Goal: Transaction & Acquisition: Book appointment/travel/reservation

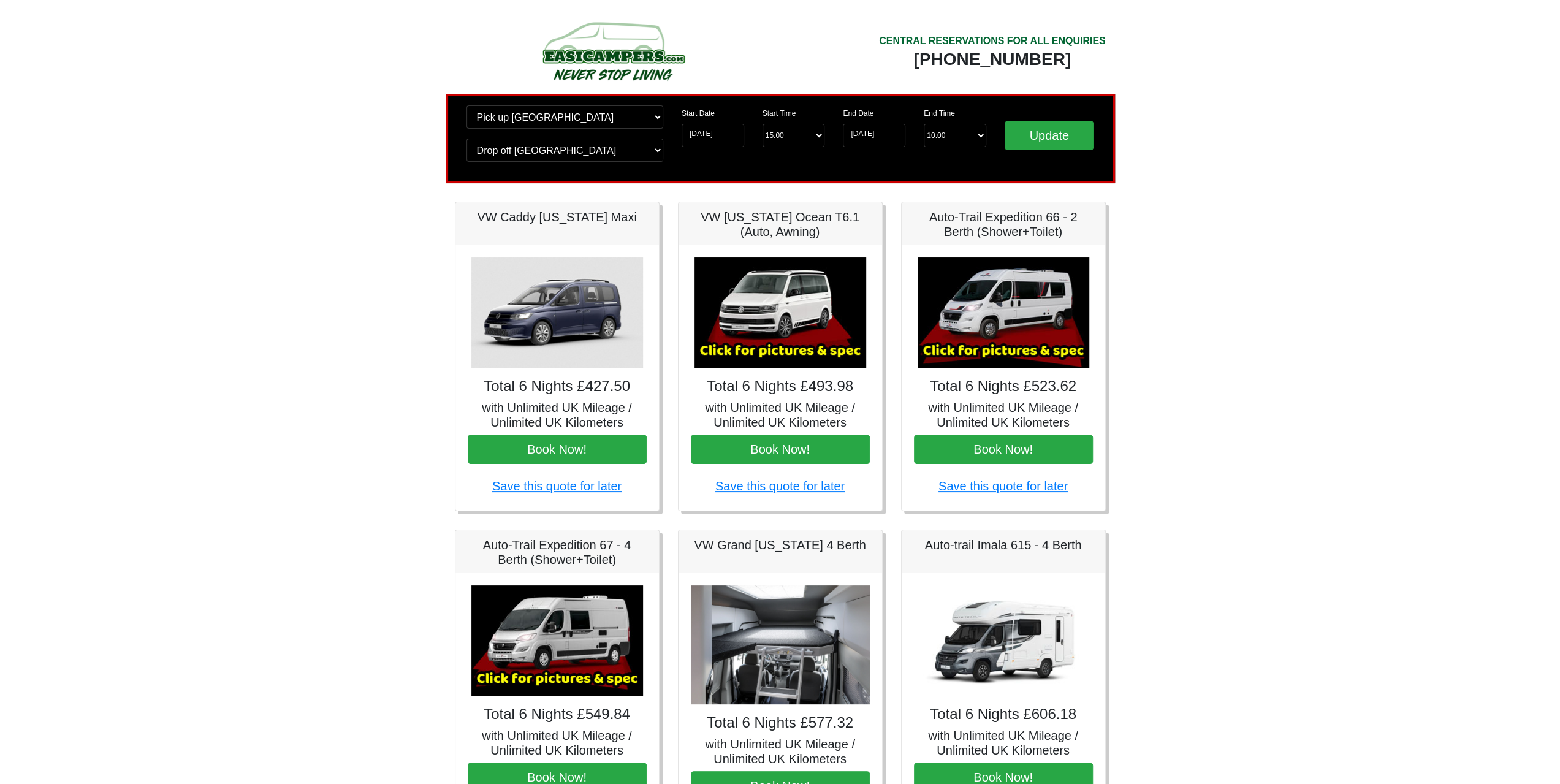
click at [762, 310] on img at bounding box center [780, 312] width 171 height 110
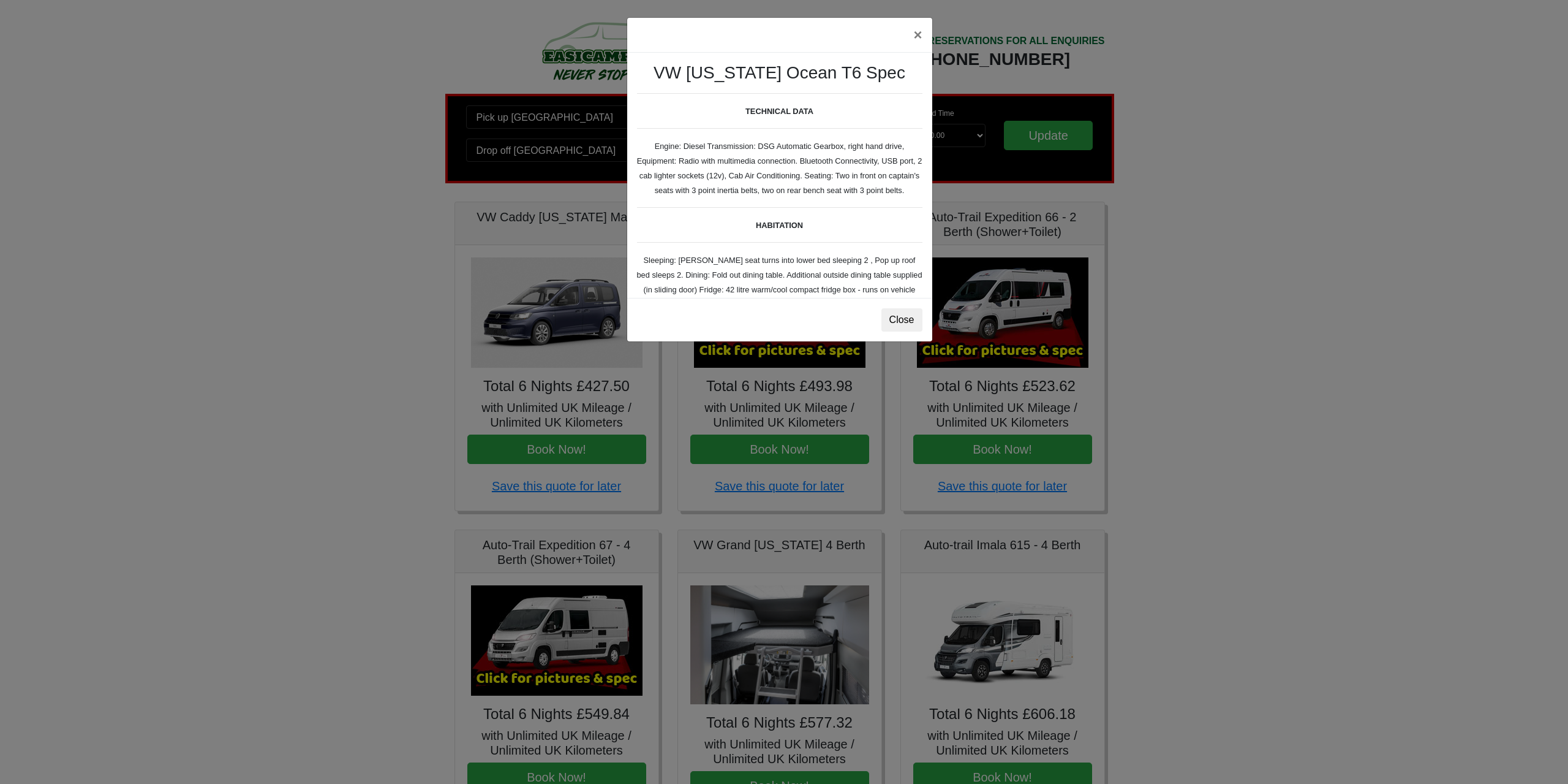
click at [760, 365] on div "× VW California Ocean T6 Spec TECHNICAL DATA Engine: Diesel Transmission: DSG A…" at bounding box center [784, 392] width 1568 height 784
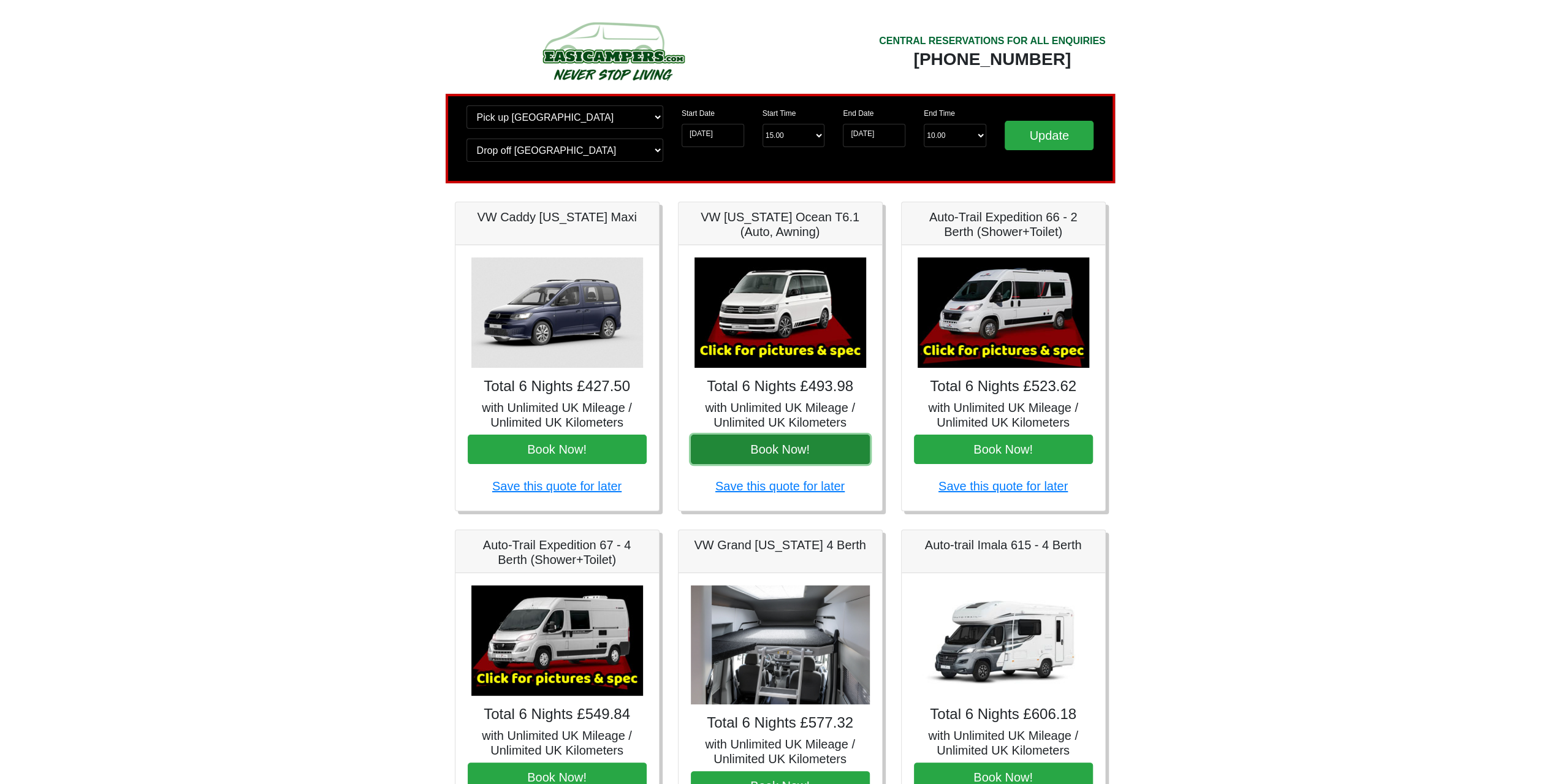
click at [785, 455] on button "Book Now!" at bounding box center [780, 450] width 179 height 30
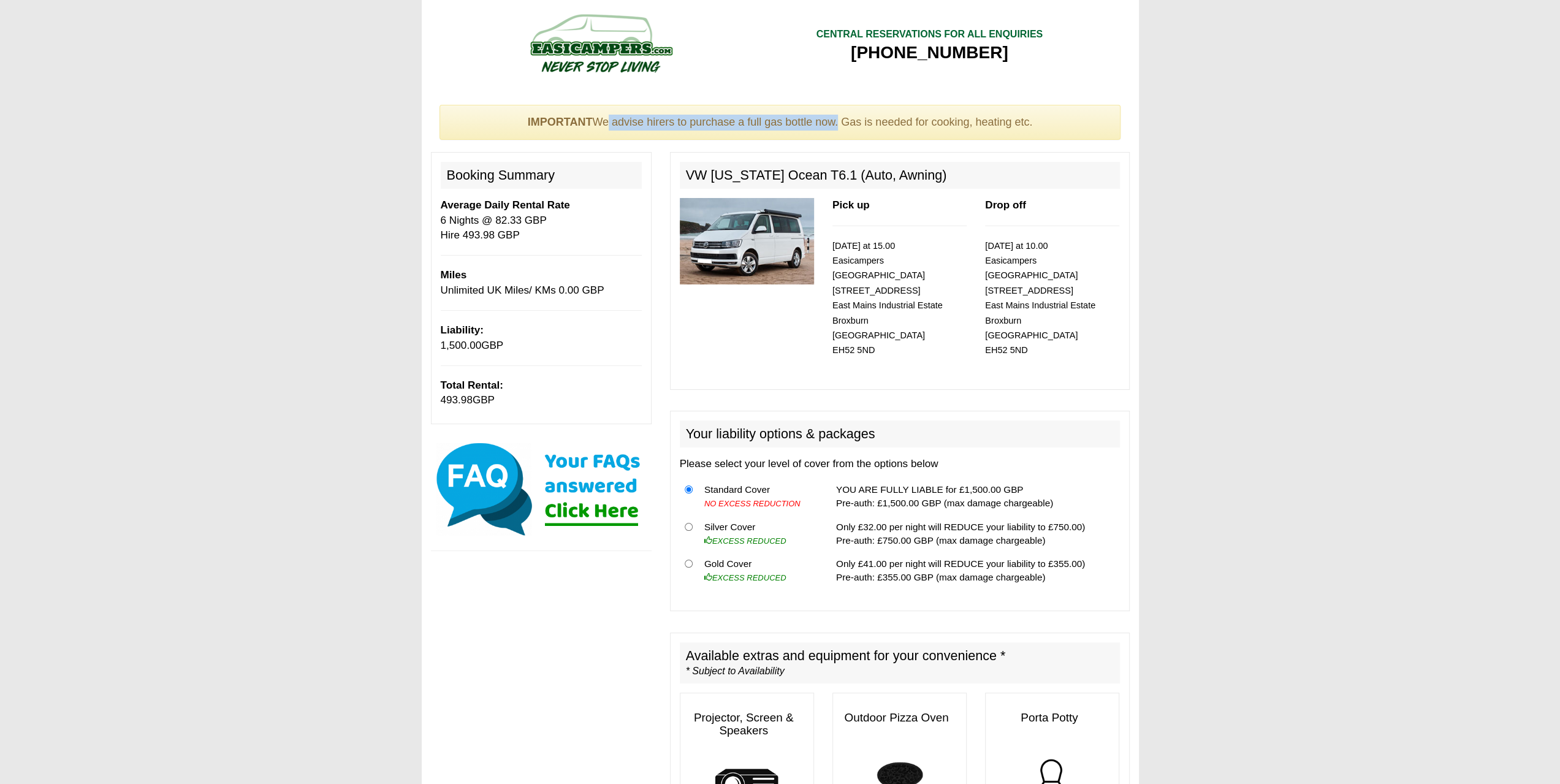
drag, startPoint x: 604, startPoint y: 126, endPoint x: 837, endPoint y: 135, distance: 233.2
click at [837, 135] on div "IMPORTANT We advise hirers to purchase a full gas bottle now. Gas is needed for…" at bounding box center [780, 123] width 681 height 36
drag, startPoint x: 856, startPoint y: 124, endPoint x: 1038, endPoint y: 129, distance: 182.1
click at [1038, 129] on div "IMPORTANT We advise hirers to purchase a full gas bottle now. Gas is needed for…" at bounding box center [780, 123] width 681 height 36
drag, startPoint x: 782, startPoint y: 109, endPoint x: 648, endPoint y: 108, distance: 134.0
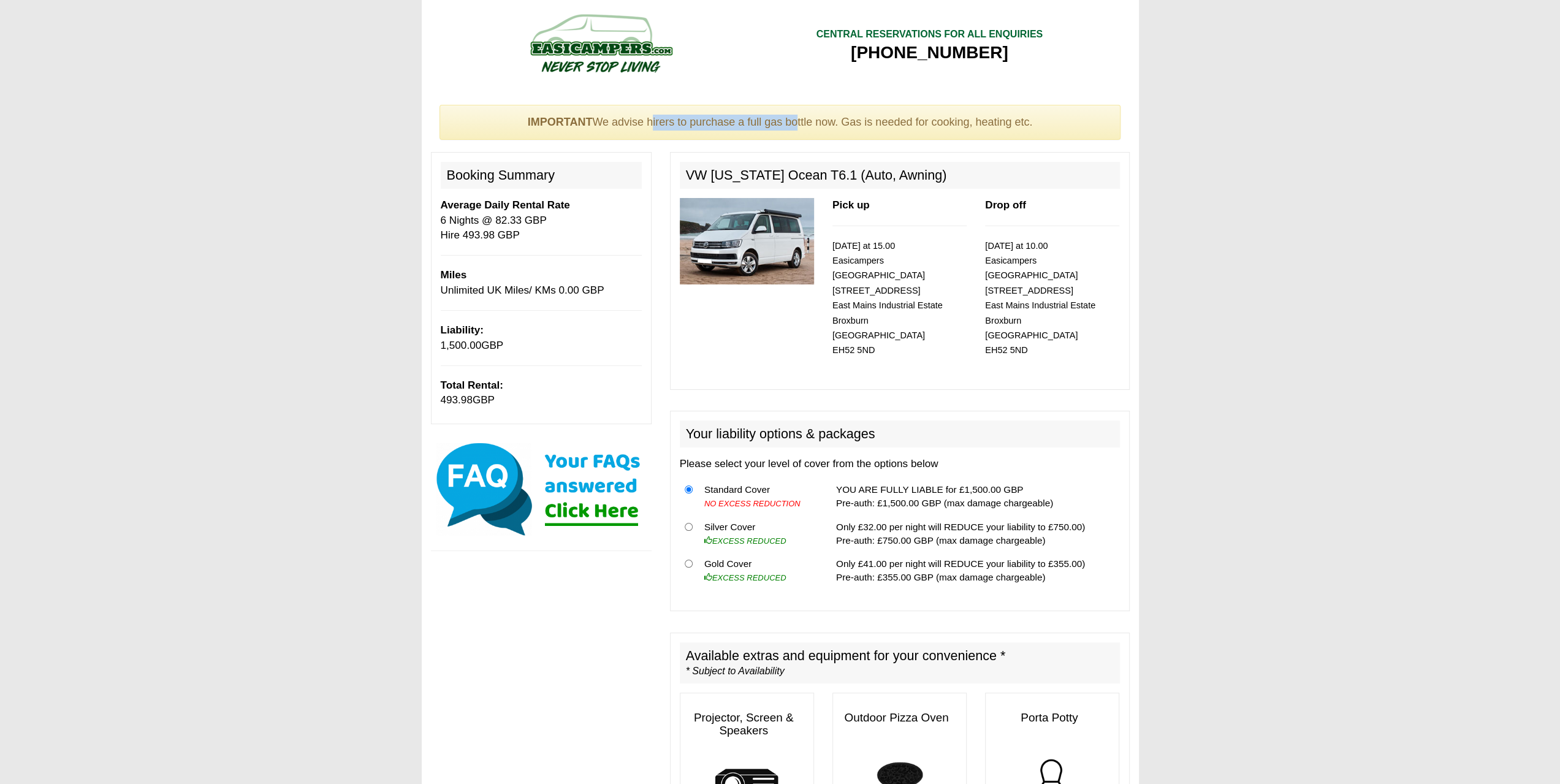
click at [648, 108] on div "IMPORTANT We advise hirers to purchase a full gas bottle now. Gas is needed for…" at bounding box center [780, 123] width 681 height 36
click at [589, 118] on strong "IMPORTANT" at bounding box center [560, 122] width 65 height 12
drag, startPoint x: 556, startPoint y: 119, endPoint x: 1055, endPoint y: 126, distance: 499.0
click at [1055, 126] on div "IMPORTANT We advise hirers to purchase a full gas bottle now. Gas is needed for…" at bounding box center [780, 123] width 681 height 36
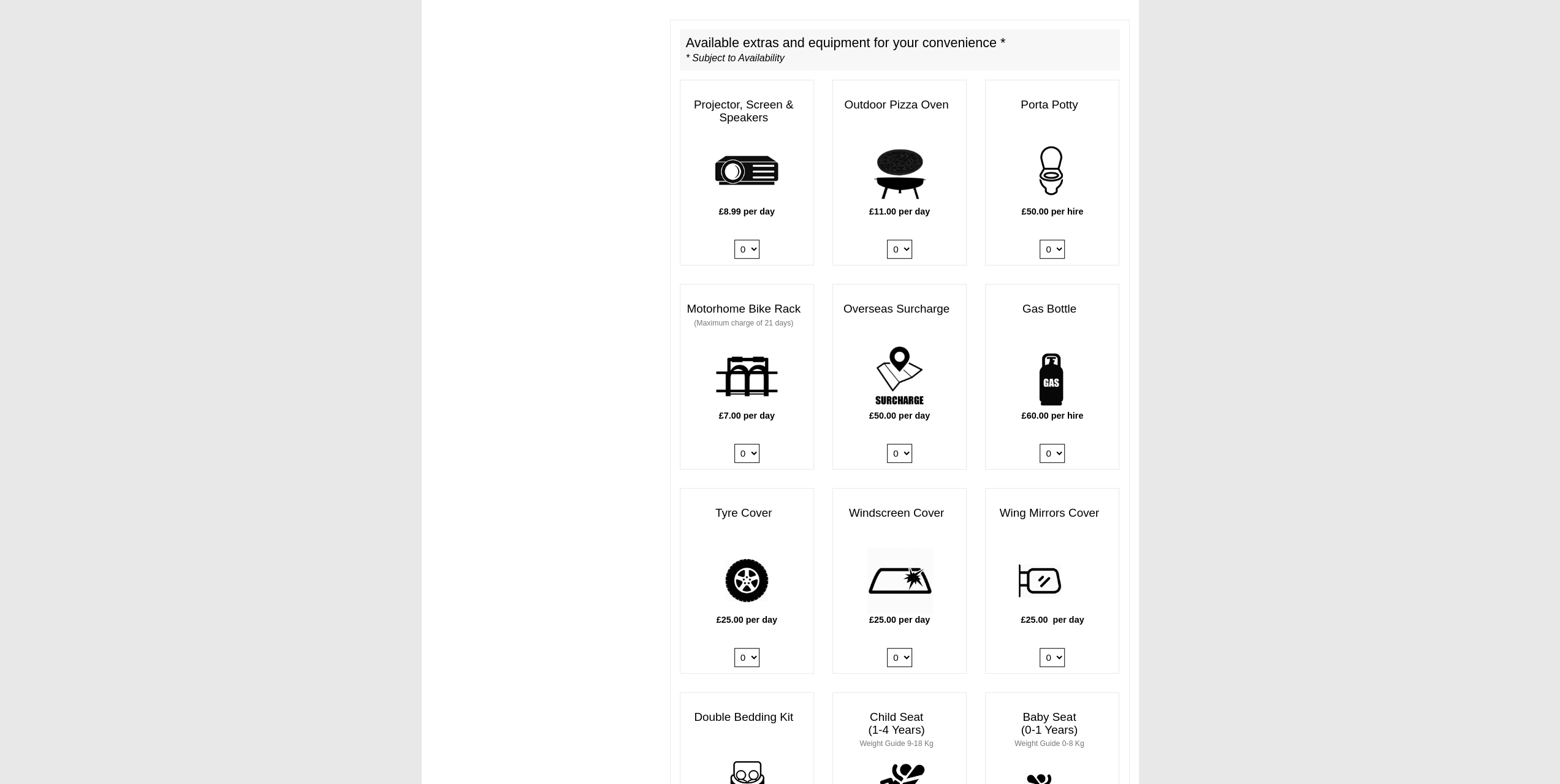
scroll to position [674, 0]
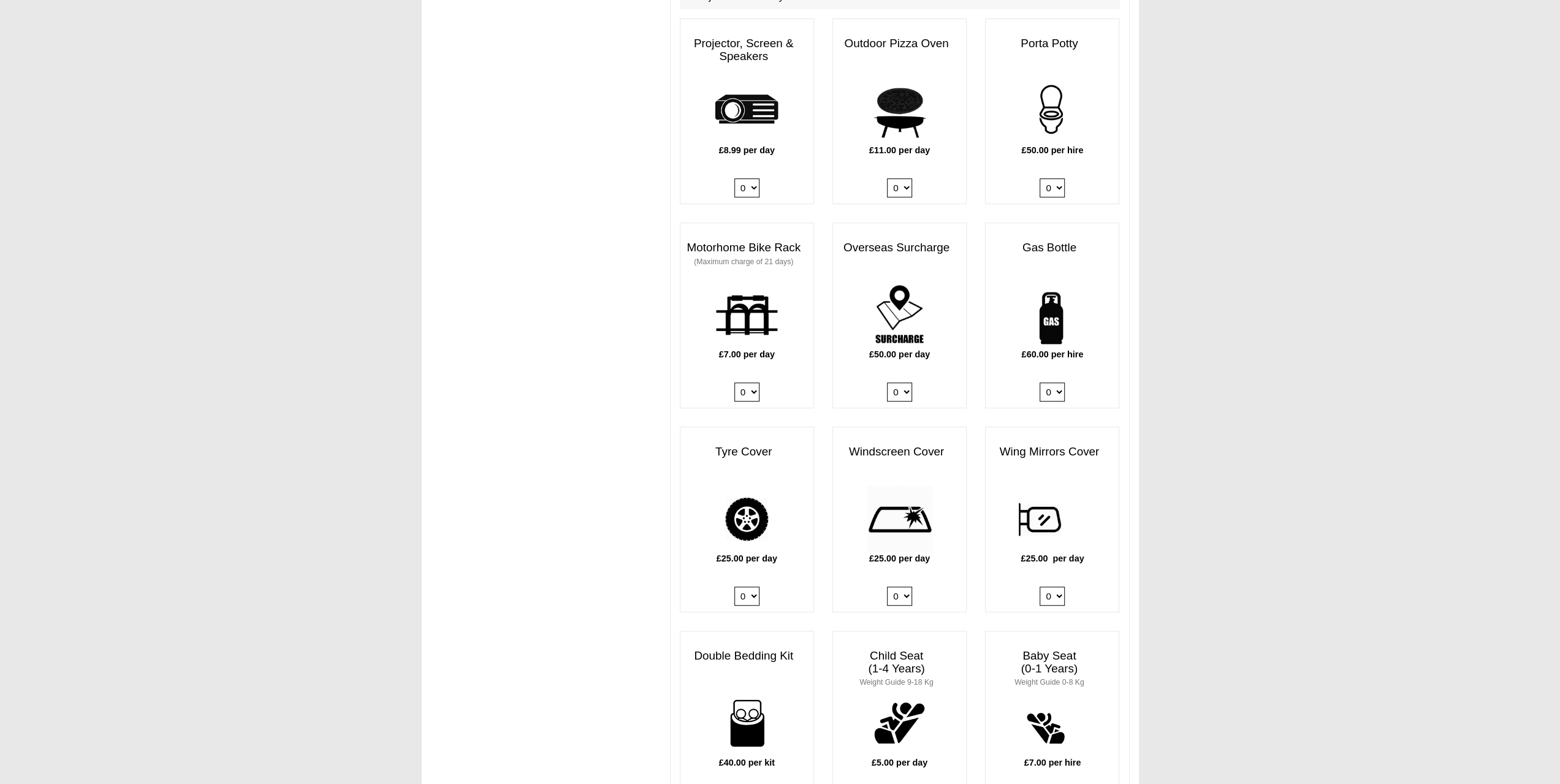
click at [1057, 382] on select "0 1" at bounding box center [1052, 392] width 25 height 19
select select "Gas Bottle x QTY 1 @ 60.00 GBP per hire."
click at [1040, 382] on select "0 1" at bounding box center [1052, 392] width 25 height 19
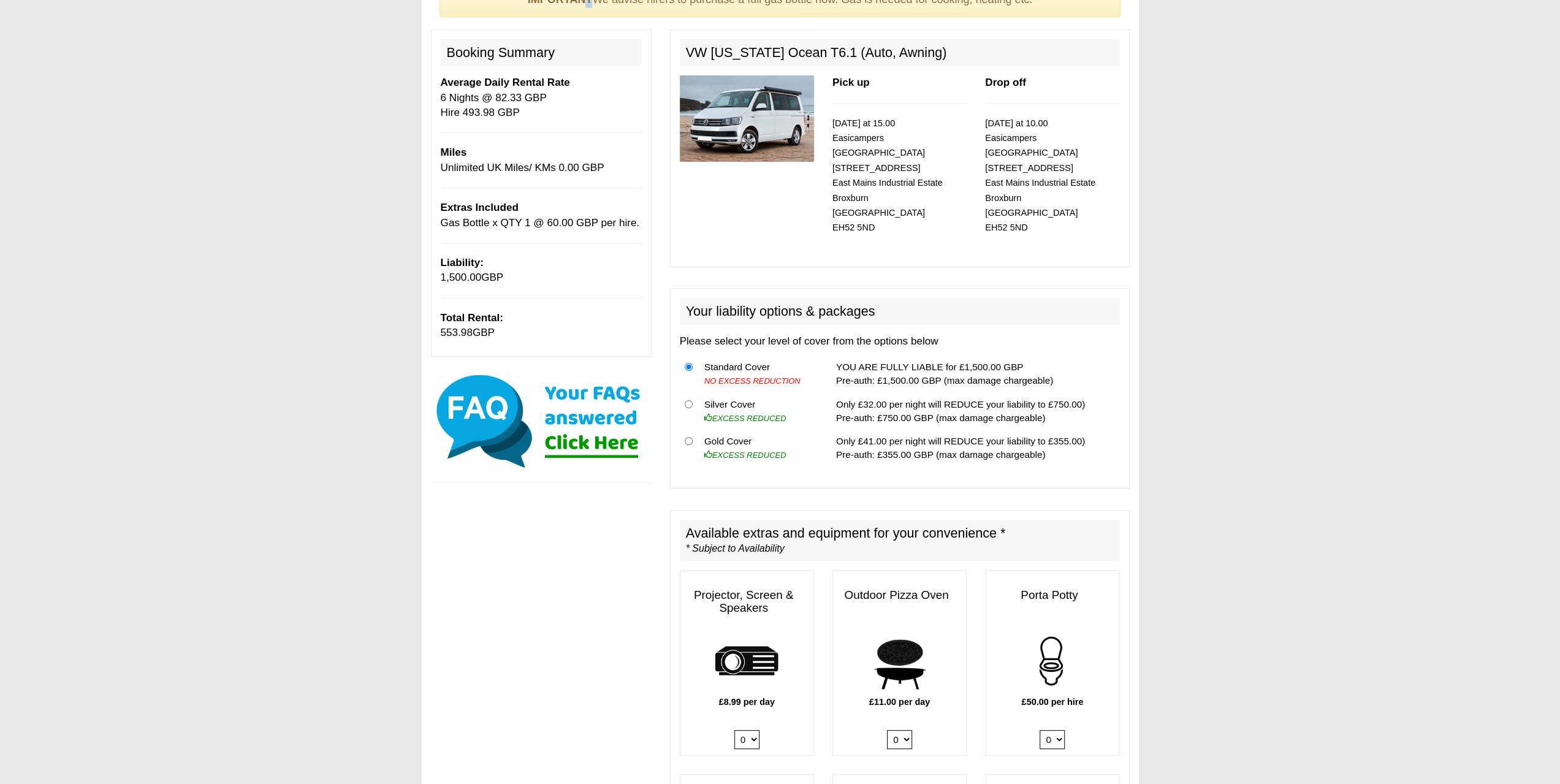
scroll to position [490, 0]
